Goal: Information Seeking & Learning: Learn about a topic

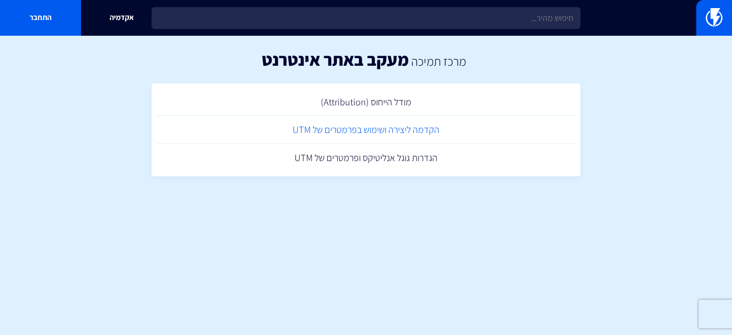
click at [227, 135] on link "הקדמה ליצירה ושימוש בפרמטרים של UTM" at bounding box center [366, 130] width 420 height 28
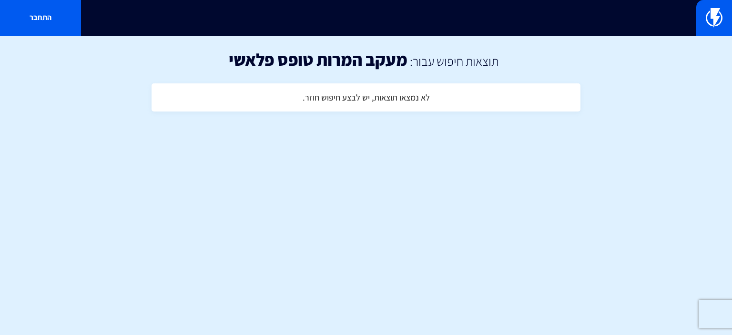
click at [371, 59] on h1 "מעקב המרות טופס פלאשי" at bounding box center [318, 59] width 179 height 19
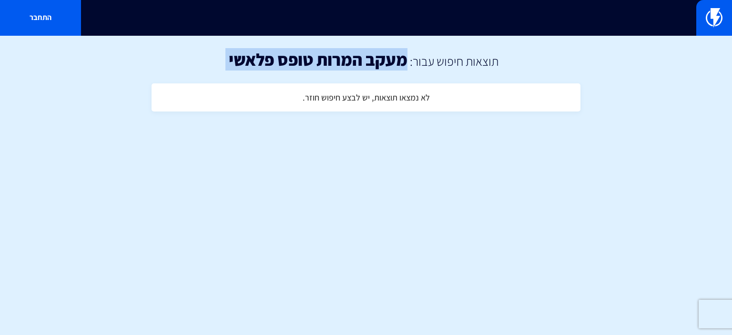
click at [371, 59] on h1 "מעקב המרות טופס פלאשי" at bounding box center [318, 59] width 179 height 19
